Goal: Find contact information: Find contact information

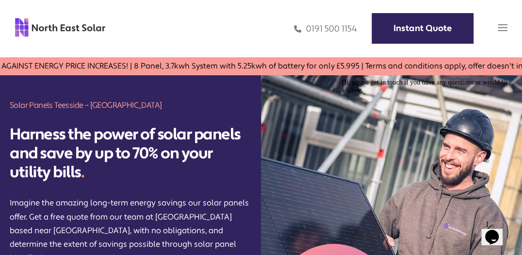
click at [503, 28] on img at bounding box center [503, 28] width 10 height 10
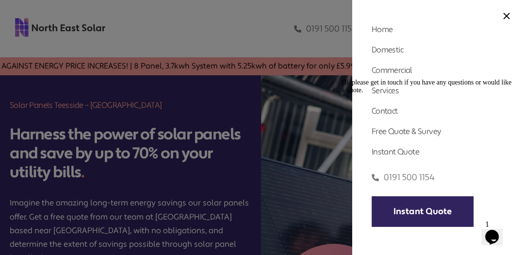
click at [391, 94] on div "Hi, please get in touch if you have any questions or would like a quote." at bounding box center [428, 87] width 175 height 16
click at [390, 94] on div "Hi, please get in touch if you have any questions or would like a quote." at bounding box center [428, 87] width 175 height 16
click at [330, 168] on div at bounding box center [261, 127] width 522 height 255
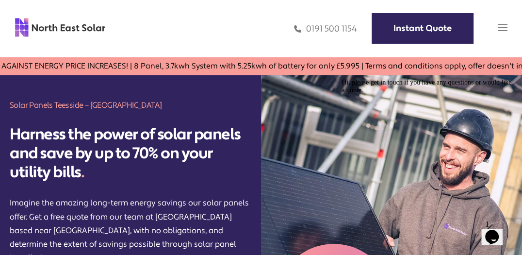
click at [502, 27] on img at bounding box center [503, 28] width 10 height 10
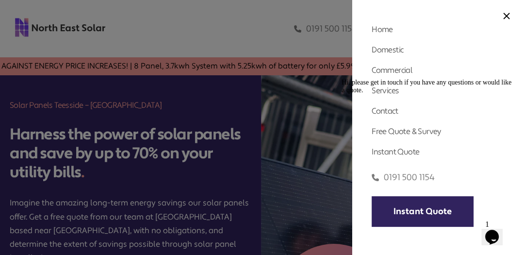
click at [319, 145] on div at bounding box center [261, 127] width 522 height 255
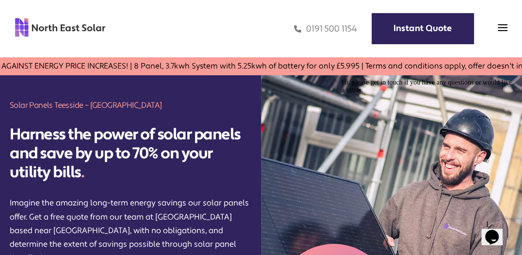
click at [489, 229] on icon "Chat widget" at bounding box center [492, 236] width 14 height 15
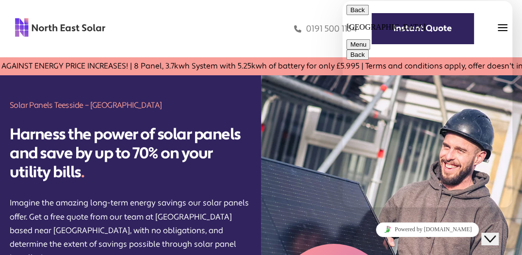
click at [221, 153] on h2 "Harness the power of solar panels and save by up to 70% on your utility bills ." at bounding box center [131, 153] width 242 height 56
type textarea "**********"
click at [250, 41] on div "0191 500 1154 Instant Quote" at bounding box center [307, 29] width 402 height 28
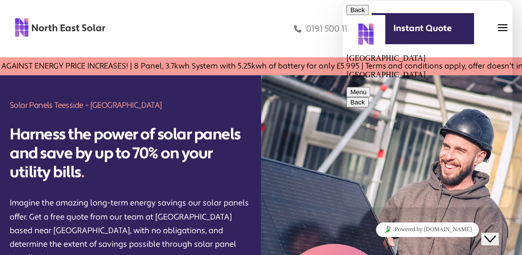
scroll to position [51, 0]
type textarea "**********"
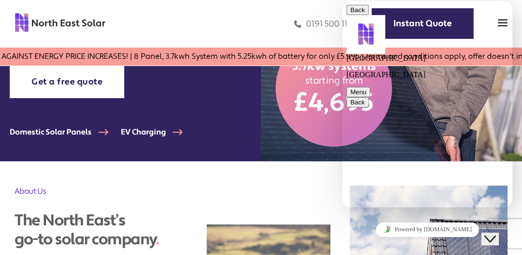
scroll to position [194, 0]
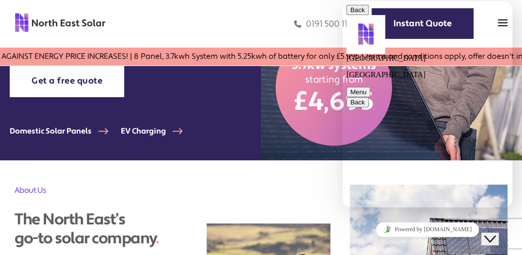
type textarea "**********"
click at [264, 29] on div "0191 500 1154 Instant Quote" at bounding box center [307, 24] width 402 height 28
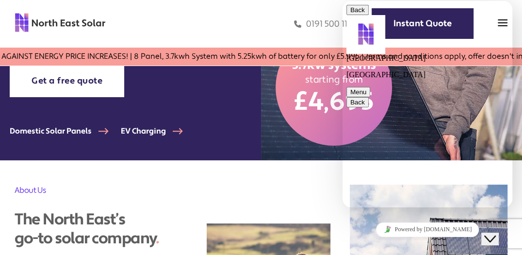
click at [356, 15] on button "Back" at bounding box center [357, 10] width 22 height 10
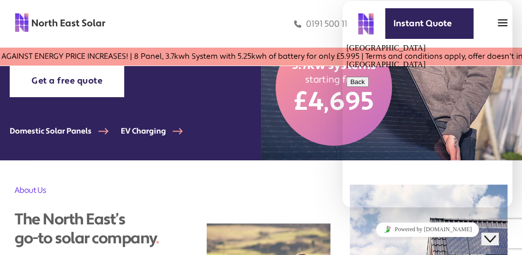
scroll to position [498, 0]
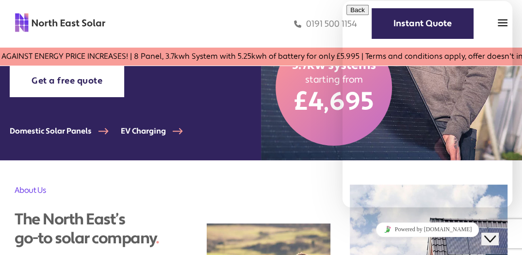
click at [496, 232] on button "Close Chat This icon closes the chat window." at bounding box center [489, 238] width 17 height 13
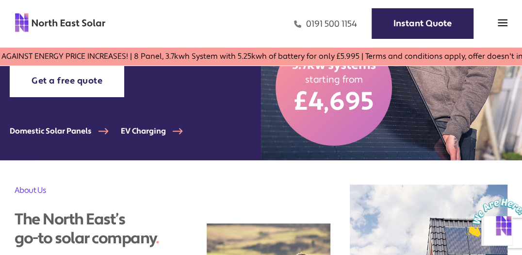
click at [356, 22] on div "0191 500 1154 Instant Quote" at bounding box center [307, 24] width 402 height 28
copy link "0191 500 1154"
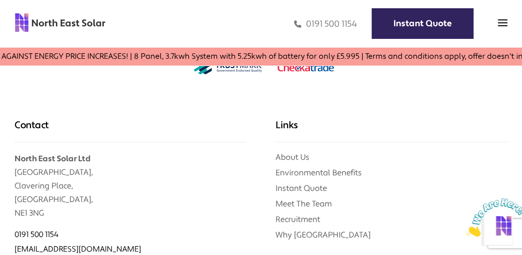
scroll to position [3072, 0]
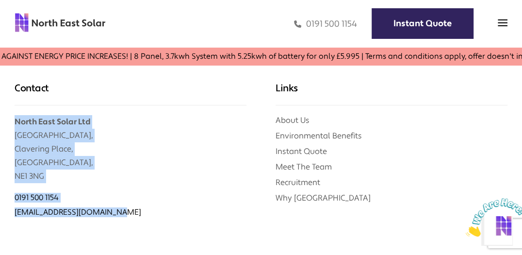
drag, startPoint x: 16, startPoint y: 98, endPoint x: 134, endPoint y: 193, distance: 151.5
click at [134, 193] on div "Contact North East Solar Ltd [GEOGRAPHIC_DATA] 0191 500 1154 [EMAIL_ADDRESS][DO…" at bounding box center [130, 151] width 261 height 198
copy div "North East Solar Ltd [GEOGRAPHIC_DATA] 0191 500 1154 [EMAIL_ADDRESS][DOMAIN_NAM…"
